Goal: Task Accomplishment & Management: Manage account settings

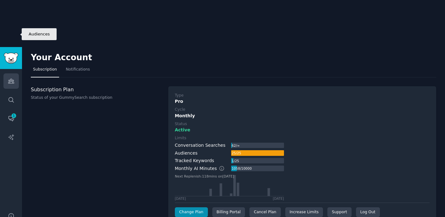
click at [7, 74] on link "Audiences" at bounding box center [10, 81] width 15 height 15
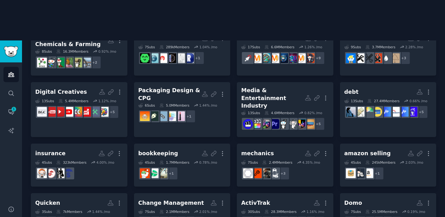
scroll to position [113, 0]
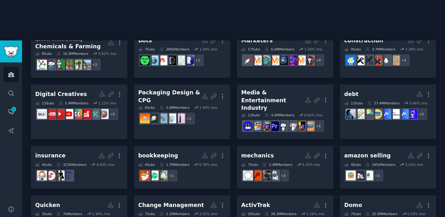
click at [332, 120] on div "legal More 20 Sub s 6.3M Members 3.22 % /mo + 12 entreprenuer Custom Audience M…" at bounding box center [233, 157] width 405 height 361
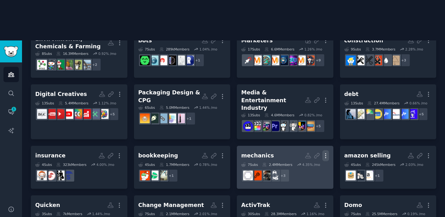
click at [325, 153] on icon "button" at bounding box center [325, 156] width 7 height 7
click at [309, 166] on p "Delete" at bounding box center [308, 169] width 14 height 7
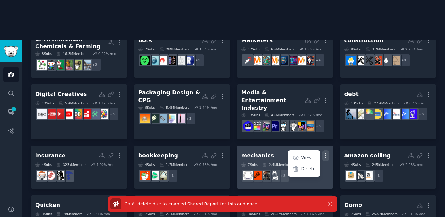
click at [300, 146] on link "mechanics More View Delete 7 Sub s 2.4M Members 4.35 % /mo r/autorepair, r/Mech…" at bounding box center [285, 167] width 96 height 43
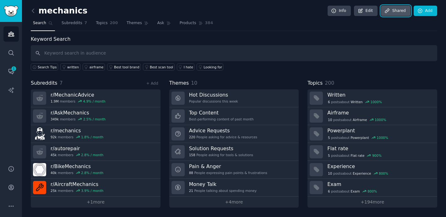
click at [391, 14] on link "Share d" at bounding box center [396, 11] width 30 height 11
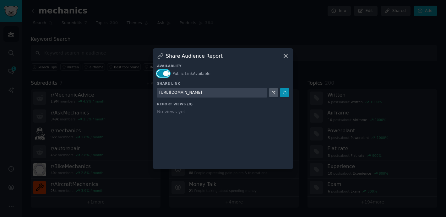
click at [167, 73] on button "button" at bounding box center [163, 73] width 12 height 7
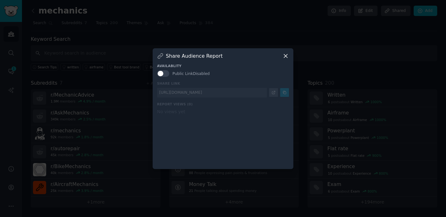
click at [284, 58] on icon at bounding box center [285, 56] width 7 height 7
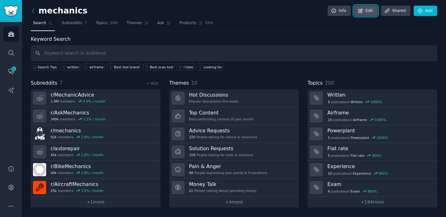
click at [361, 9] on icon at bounding box center [361, 11] width 4 height 4
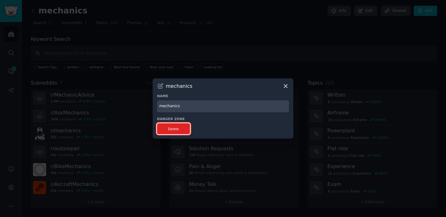
click at [167, 130] on button "Delete" at bounding box center [173, 128] width 33 height 11
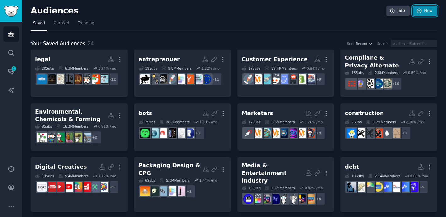
click at [420, 11] on icon at bounding box center [419, 11] width 4 height 4
